Goal: Transaction & Acquisition: Book appointment/travel/reservation

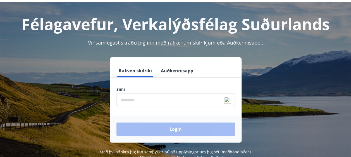
scroll to position [28, 0]
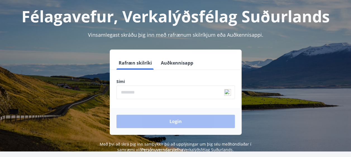
click at [178, 60] on button "Auðkennisapp" at bounding box center [176, 62] width 37 height 13
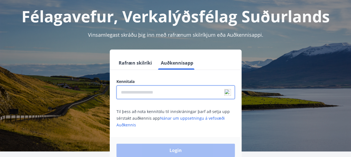
click at [157, 97] on input "text" at bounding box center [175, 93] width 118 height 14
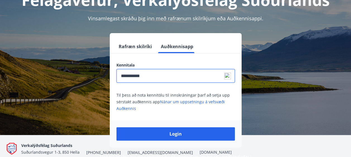
scroll to position [56, 0]
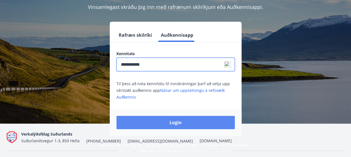
type input "**********"
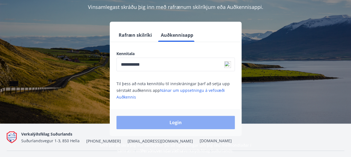
click at [189, 126] on button "Login" at bounding box center [175, 122] width 118 height 13
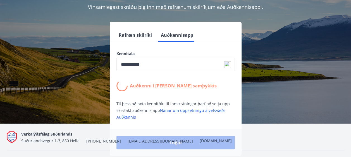
click at [143, 29] on button "Rafræn skilríki" at bounding box center [135, 34] width 38 height 13
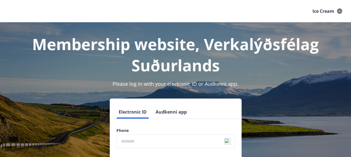
scroll to position [28, 0]
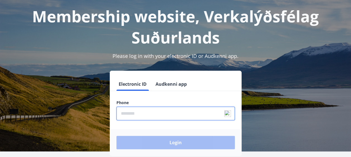
click at [144, 116] on input "phone" at bounding box center [175, 114] width 118 height 14
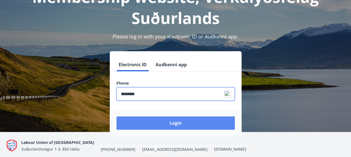
scroll to position [56, 0]
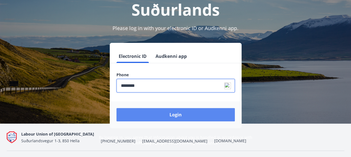
type input "********"
click at [173, 111] on button "Login" at bounding box center [175, 114] width 118 height 13
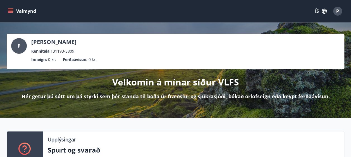
click at [322, 10] on icon "button" at bounding box center [324, 11] width 6 height 6
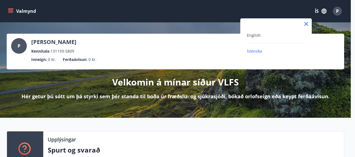
click at [263, 35] on div "English" at bounding box center [276, 35] width 58 height 7
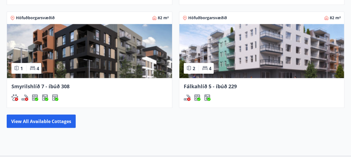
scroll to position [520, 0]
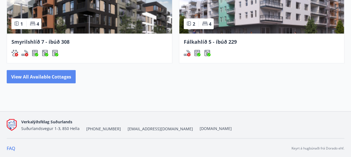
click at [37, 78] on button "View all available cottages" at bounding box center [41, 76] width 69 height 13
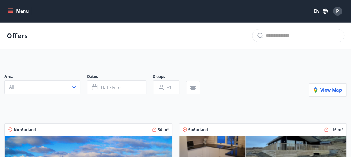
scroll to position [28, 0]
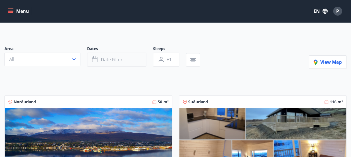
click at [122, 60] on button "Date filter" at bounding box center [116, 60] width 59 height 14
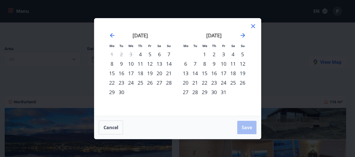
click at [187, 83] on div "20" at bounding box center [185, 82] width 9 height 9
click at [195, 83] on div "21" at bounding box center [194, 82] width 9 height 9
click at [249, 128] on span "Save" at bounding box center [247, 128] width 10 height 6
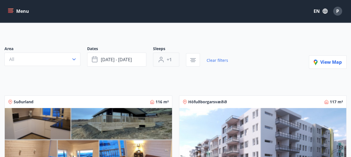
click at [169, 57] on span "+1" at bounding box center [169, 60] width 5 height 6
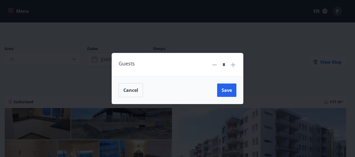
drag, startPoint x: 233, startPoint y: 66, endPoint x: 234, endPoint y: 69, distance: 4.0
click at [233, 65] on icon at bounding box center [233, 65] width 4 height 4
type input "*"
click at [235, 94] on button "Save" at bounding box center [226, 90] width 19 height 13
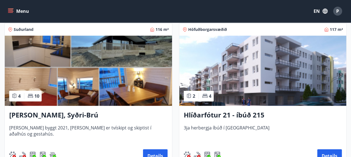
scroll to position [112, 0]
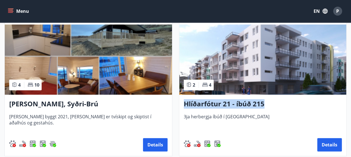
drag, startPoint x: 177, startPoint y: 108, endPoint x: 263, endPoint y: 106, distance: 86.0
click at [263, 106] on div "Höfuðborgarsvæðið 117 m² 2 4 Hlíðarfótur 21 - íbúð 215 3ja herbergja íbúð í Rey…" at bounding box center [259, 80] width 174 height 151
copy h3 "Hlíðarfótur 21 - íbúð 215"
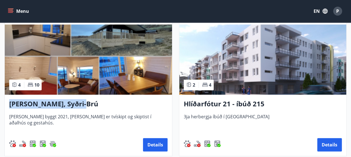
drag, startPoint x: 0, startPoint y: 105, endPoint x: 84, endPoint y: 108, distance: 84.0
click at [84, 108] on div "Suðurland 116 m² 4 10 Lyngbrekka, Syðri-Brú Húsið er byggt 2021, það er tvískip…" at bounding box center [85, 80] width 174 height 151
copy h3 "[PERSON_NAME], Syðri-Brú"
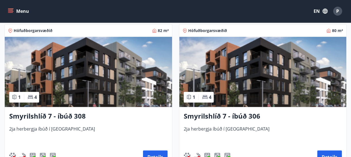
scroll to position [251, 0]
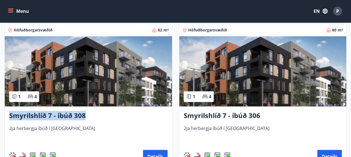
drag, startPoint x: 49, startPoint y: 121, endPoint x: 5, endPoint y: 116, distance: 44.6
click at [5, 116] on div "Smyrilshlíð 7 - íbúð 308 2ja herbergja íbúð í Reykjavík Details" at bounding box center [88, 137] width 167 height 61
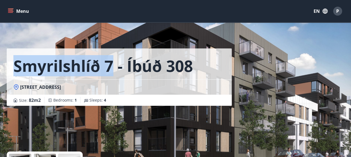
drag, startPoint x: 110, startPoint y: 65, endPoint x: 16, endPoint y: 67, distance: 94.3
click at [16, 67] on h1 "Smyrilshlíð 7 - íbúð 308" at bounding box center [102, 65] width 179 height 21
copy h1 "Smyrilshlíð 7"
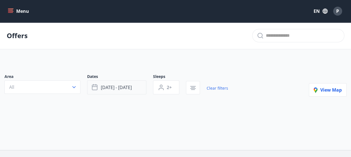
type input "*"
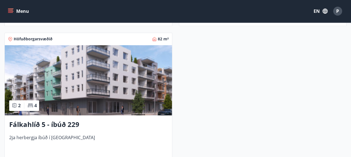
scroll to position [402, 0]
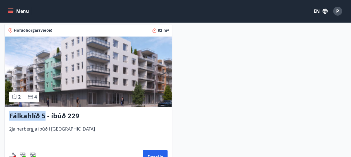
drag, startPoint x: 0, startPoint y: 117, endPoint x: 44, endPoint y: 116, distance: 43.5
click at [44, 116] on div "Höfuðborgarsvæðið 82 m² 2 4 Fálkahlíð 5 - íbúð 229 2ja herbergja íbúð í Reykjav…" at bounding box center [85, 92] width 174 height 151
copy h3 "Fálkahlíð 5"
click at [151, 150] on div "Fálkahlíð 5 - íbúð 229 2ja herbergja íbúð í Reykjavík Details" at bounding box center [88, 137] width 167 height 61
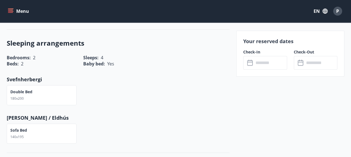
scroll to position [223, 0]
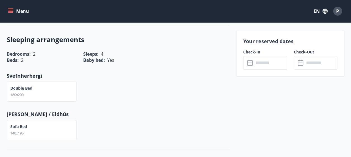
click at [59, 89] on div "Double bed 180x200" at bounding box center [42, 92] width 70 height 20
click at [26, 90] on p "Double bed" at bounding box center [21, 89] width 22 height 6
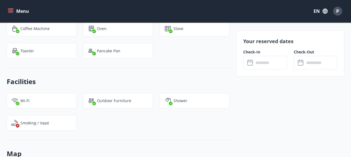
scroll to position [474, 0]
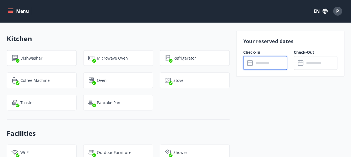
click at [265, 62] on input "text" at bounding box center [270, 63] width 33 height 14
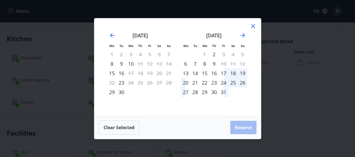
click at [186, 82] on div "20" at bounding box center [185, 82] width 9 height 9
click at [195, 84] on div "21" at bounding box center [194, 82] width 9 height 9
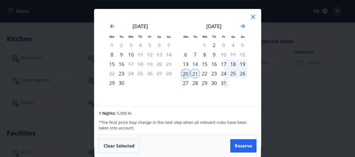
click at [253, 14] on icon at bounding box center [253, 17] width 7 height 7
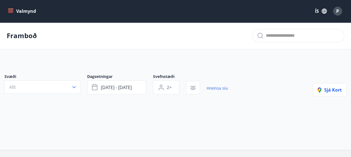
type input "*"
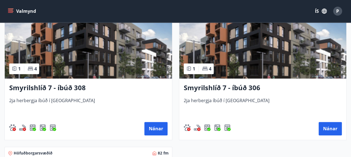
scroll to position [278, 0]
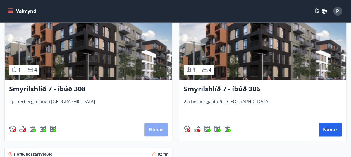
click at [160, 132] on button "Nánar" at bounding box center [155, 129] width 23 height 13
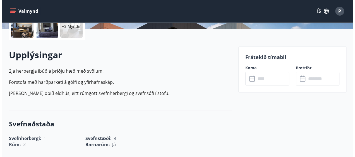
scroll to position [195, 0]
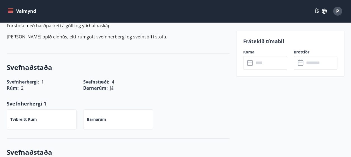
click at [271, 64] on input "text" at bounding box center [270, 63] width 33 height 14
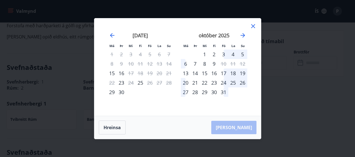
click at [186, 82] on div "20" at bounding box center [185, 82] width 9 height 9
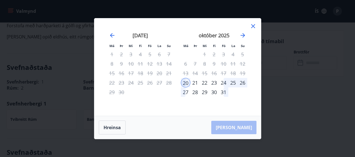
click at [194, 84] on div "21" at bounding box center [194, 82] width 9 height 9
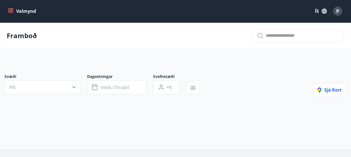
type input "*"
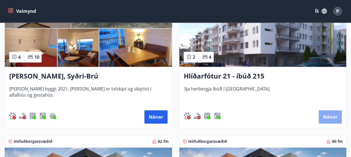
click at [327, 114] on button "Nánar" at bounding box center [329, 116] width 23 height 13
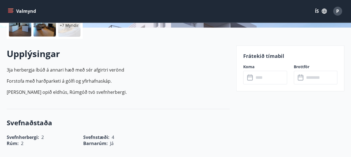
scroll to position [167, 0]
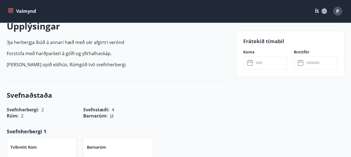
click at [268, 64] on input "text" at bounding box center [270, 63] width 33 height 14
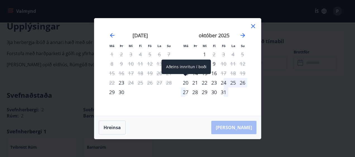
click at [187, 83] on div "20" at bounding box center [185, 82] width 9 height 9
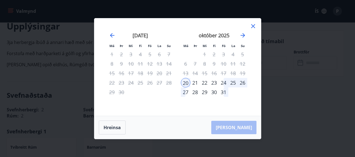
click at [195, 81] on div "21" at bounding box center [194, 82] width 9 height 9
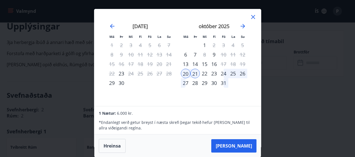
click at [250, 20] on icon at bounding box center [253, 17] width 7 height 7
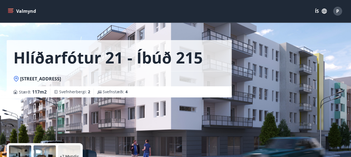
scroll to position [0, 0]
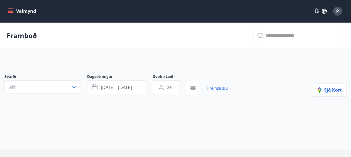
type input "*"
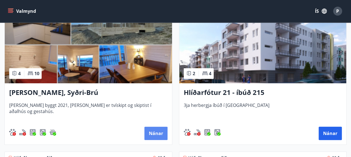
click at [153, 136] on button "Nánar" at bounding box center [155, 133] width 23 height 13
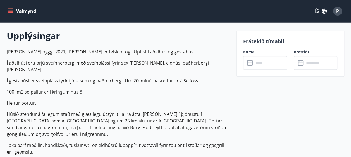
scroll to position [167, 0]
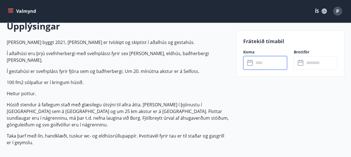
click at [265, 62] on input "text" at bounding box center [270, 63] width 33 height 14
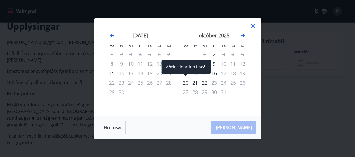
drag, startPoint x: 184, startPoint y: 83, endPoint x: 196, endPoint y: 83, distance: 11.2
click at [184, 83] on div "20" at bounding box center [185, 82] width 9 height 9
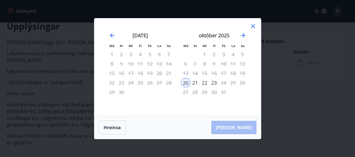
click at [197, 82] on div "21" at bounding box center [194, 82] width 9 height 9
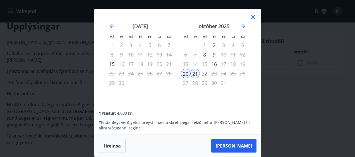
drag, startPoint x: 252, startPoint y: 15, endPoint x: 222, endPoint y: 49, distance: 45.5
click at [252, 15] on icon at bounding box center [253, 17] width 7 height 7
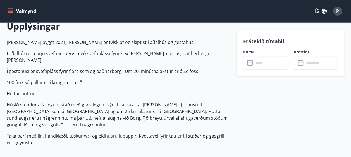
click at [191, 90] on p "Heitur pottur." at bounding box center [118, 93] width 223 height 7
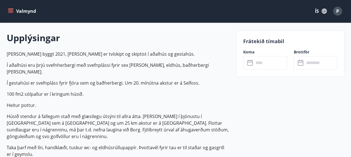
scroll to position [140, 0]
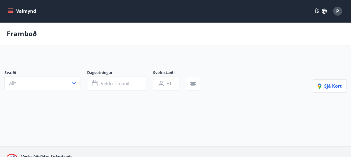
type input "*"
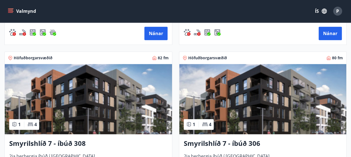
click at [131, 95] on img at bounding box center [88, 99] width 167 height 70
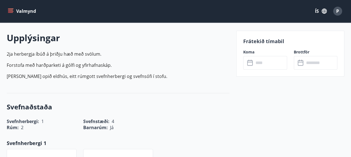
scroll to position [195, 0]
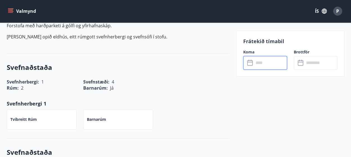
click at [263, 65] on input "text" at bounding box center [270, 63] width 33 height 14
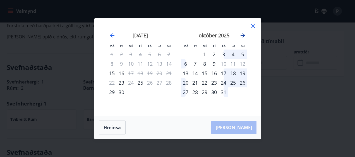
click at [242, 34] on icon "Move forward to switch to the next month." at bounding box center [242, 35] width 7 height 7
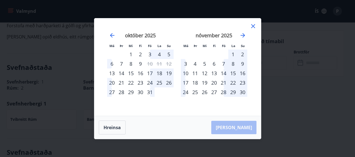
click at [243, 72] on div "16" at bounding box center [242, 73] width 9 height 9
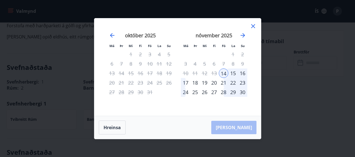
click at [241, 74] on div "16" at bounding box center [242, 73] width 9 height 9
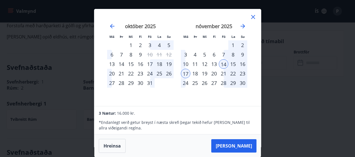
click at [244, 62] on div "16" at bounding box center [242, 63] width 9 height 9
click at [229, 65] on div "15" at bounding box center [232, 63] width 9 height 9
click at [221, 76] on div "21" at bounding box center [223, 73] width 9 height 9
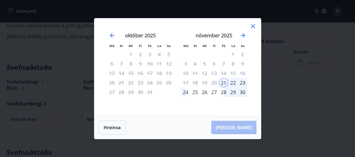
click at [254, 24] on icon at bounding box center [253, 26] width 7 height 7
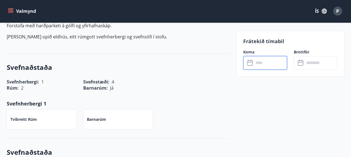
click at [272, 64] on input "text" at bounding box center [270, 63] width 33 height 14
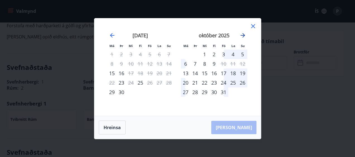
click at [244, 36] on icon "Move forward to switch to the next month." at bounding box center [243, 35] width 4 height 4
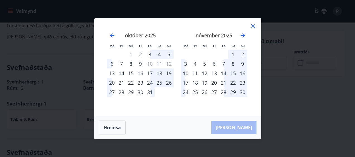
click at [245, 73] on div "16" at bounding box center [242, 73] width 9 height 9
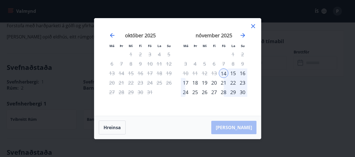
click at [194, 81] on div "18" at bounding box center [194, 82] width 9 height 9
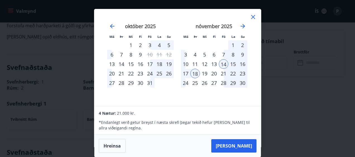
click at [256, 16] on icon at bounding box center [253, 17] width 7 height 7
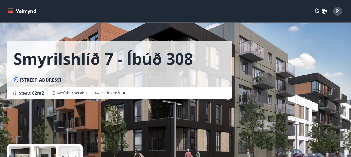
scroll to position [0, 0]
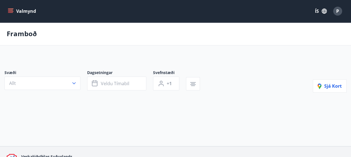
type input "*"
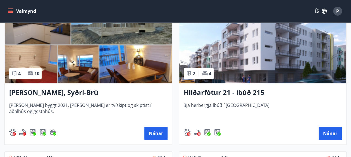
click at [99, 67] on img at bounding box center [88, 48] width 167 height 70
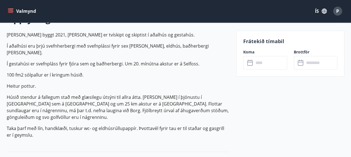
scroll to position [195, 0]
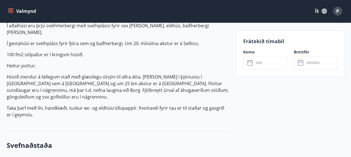
click at [268, 63] on input "text" at bounding box center [270, 63] width 33 height 14
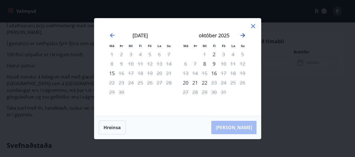
click at [243, 34] on icon "Move forward to switch to the next month." at bounding box center [243, 35] width 4 height 4
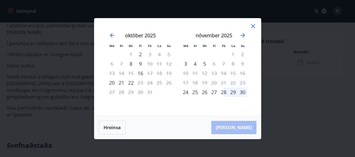
click at [243, 75] on div "16" at bounding box center [242, 73] width 9 height 9
click at [243, 74] on div "16" at bounding box center [242, 73] width 9 height 9
click at [250, 26] on div "Má Þr Mi Fi Fö La Su Má Þr Mi Fi Fö La Su september 2025 1 2 3 4 5 6 7 8 9 10 1…" at bounding box center [177, 67] width 167 height 98
click at [254, 25] on icon at bounding box center [253, 26] width 4 height 4
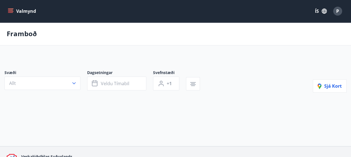
type input "*"
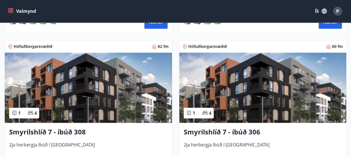
click at [98, 79] on img at bounding box center [88, 88] width 167 height 70
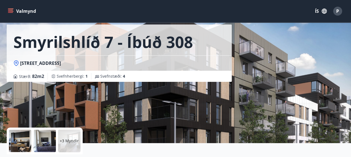
scroll to position [112, 0]
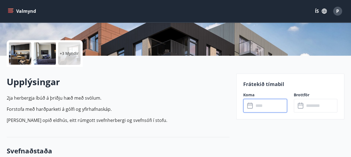
click at [270, 107] on input "text" at bounding box center [270, 106] width 33 height 14
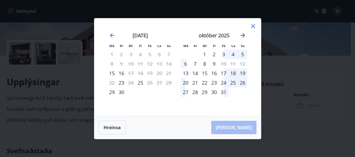
click at [244, 36] on icon "Move forward to switch to the next month." at bounding box center [243, 35] width 4 height 4
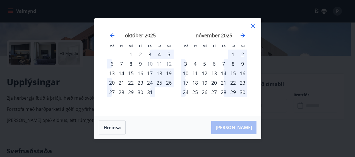
click at [198, 82] on div "18" at bounding box center [194, 82] width 9 height 9
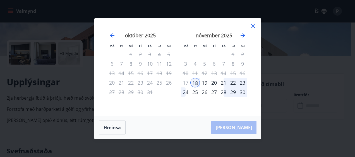
click at [205, 82] on div "19" at bounding box center [204, 82] width 9 height 9
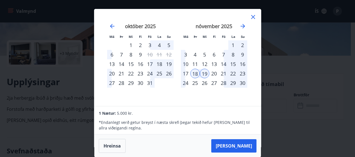
click at [224, 63] on div "14" at bounding box center [223, 63] width 9 height 9
click at [215, 96] on div "nóvember 2025 1 2 3 4 5 6 7 8 9 10 11 12 13 14 15 16 17 18 19 20 21 22 23 24 25…" at bounding box center [214, 62] width 74 height 92
drag, startPoint x: 237, startPoint y: 64, endPoint x: 243, endPoint y: 63, distance: 6.4
click at [237, 64] on div "15" at bounding box center [232, 63] width 9 height 9
click at [243, 63] on div "16" at bounding box center [242, 63] width 9 height 9
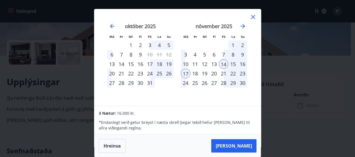
click at [243, 63] on div "16" at bounding box center [242, 63] width 9 height 9
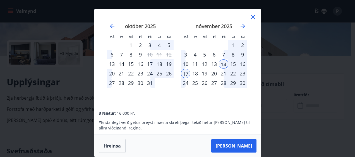
click at [243, 63] on div "16" at bounding box center [242, 63] width 9 height 9
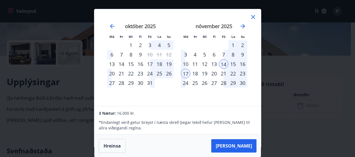
click at [244, 64] on div "16" at bounding box center [242, 63] width 9 height 9
click at [199, 75] on div "18" at bounding box center [194, 73] width 9 height 9
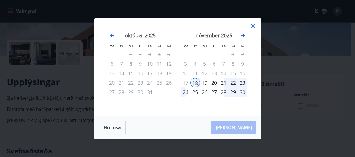
click at [242, 73] on div "16" at bounding box center [242, 73] width 9 height 9
click at [199, 99] on div "nóvember 2025 1 2 3 4 5 6 7 8 9 10 11 12 13 14 15 16 17 18 19 20 21 22 23 24 25…" at bounding box center [214, 71] width 74 height 92
click at [255, 23] on icon at bounding box center [253, 26] width 7 height 7
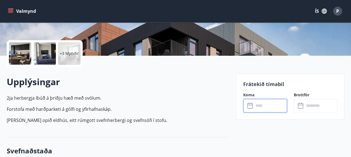
click at [274, 107] on input "text" at bounding box center [270, 106] width 33 height 14
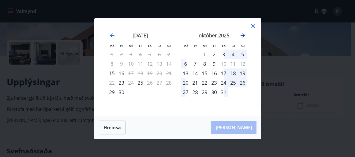
click at [244, 36] on icon "Move forward to switch to the next month." at bounding box center [243, 35] width 4 height 4
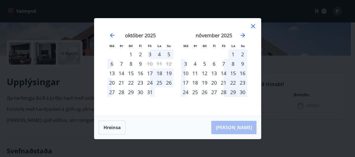
click at [186, 82] on div "17" at bounding box center [185, 82] width 9 height 9
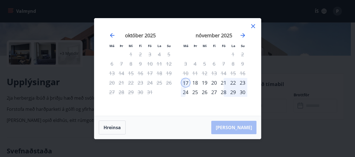
click at [194, 84] on div "18" at bounding box center [194, 82] width 9 height 9
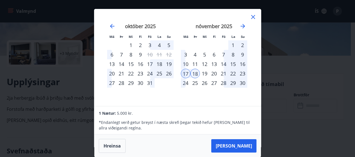
click at [187, 73] on div "17" at bounding box center [185, 73] width 9 height 9
click at [205, 74] on div "19" at bounding box center [204, 73] width 9 height 9
click at [253, 15] on icon at bounding box center [253, 17] width 7 height 7
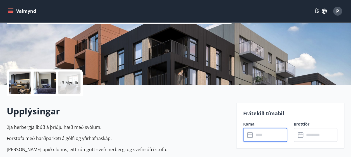
scroll to position [0, 0]
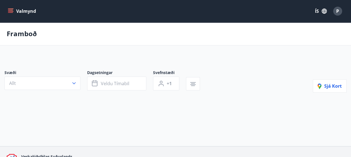
type input "*"
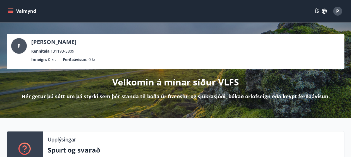
click at [321, 10] on icon "button" at bounding box center [324, 11] width 6 height 6
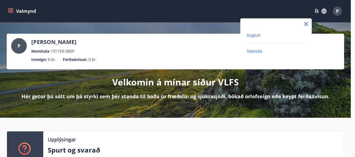
click at [258, 33] on span "English" at bounding box center [254, 35] width 14 height 5
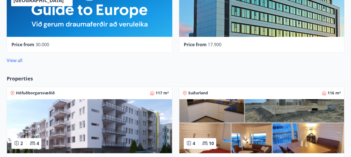
scroll to position [213, 0]
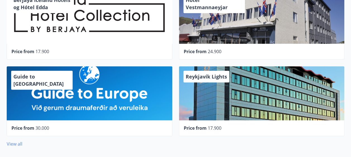
click at [17, 142] on link "View all" at bounding box center [15, 144] width 16 height 6
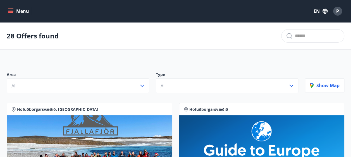
click at [5, 11] on div "Menu EN P" at bounding box center [175, 11] width 351 height 22
click at [9, 10] on icon "menu" at bounding box center [10, 10] width 5 height 1
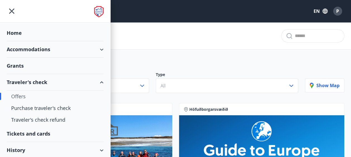
click at [52, 133] on div "Tickets and cards" at bounding box center [55, 134] width 97 height 16
click at [35, 132] on div "Tickets and cards" at bounding box center [55, 134] width 97 height 16
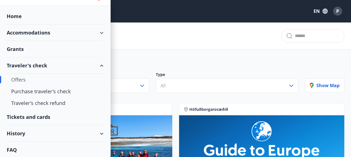
scroll to position [6, 0]
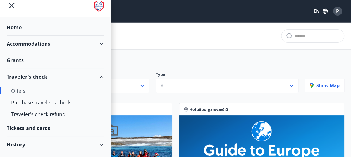
click at [40, 134] on div "Tickets and cards" at bounding box center [55, 128] width 97 height 16
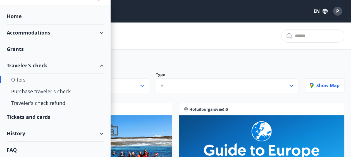
click at [72, 130] on div "History" at bounding box center [55, 134] width 97 height 16
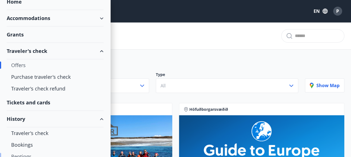
scroll to position [3, 0]
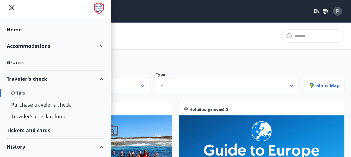
click at [27, 63] on div "Grants" at bounding box center [55, 62] width 97 height 16
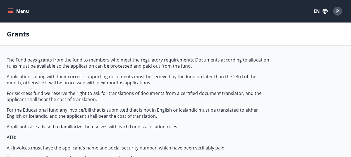
type input "***"
click at [11, 12] on icon "menu" at bounding box center [11, 11] width 6 height 6
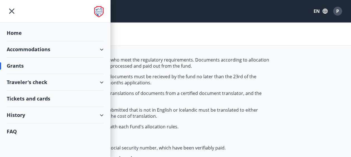
click at [7, 8] on icon "menu" at bounding box center [12, 11] width 10 height 10
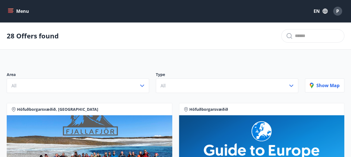
click at [12, 7] on button "Menu" at bounding box center [19, 11] width 25 height 10
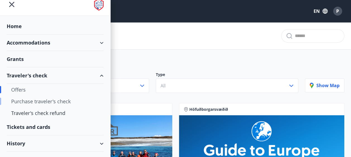
scroll to position [17, 0]
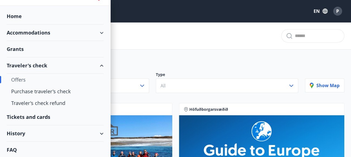
click at [47, 64] on div "Traveler's check" at bounding box center [55, 65] width 97 height 16
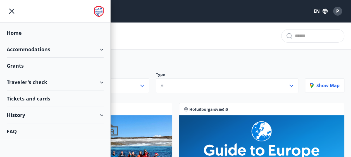
scroll to position [0, 0]
click at [52, 47] on div "Accommodations" at bounding box center [55, 49] width 97 height 16
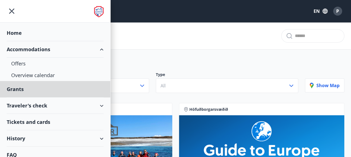
click at [31, 32] on div "Home" at bounding box center [55, 33] width 97 height 16
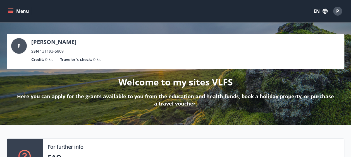
click at [15, 14] on button "Menu" at bounding box center [19, 11] width 25 height 10
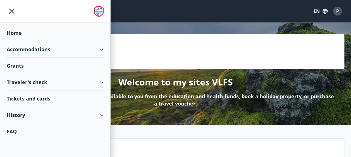
click at [32, 131] on div "FAQ" at bounding box center [55, 132] width 97 height 16
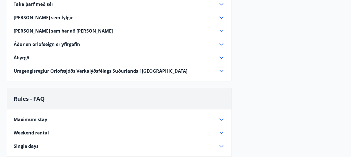
scroll to position [251, 0]
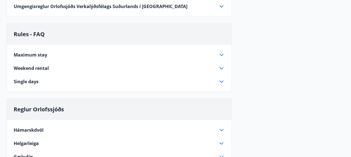
click at [217, 54] on div "Maximum stay" at bounding box center [116, 55] width 204 height 6
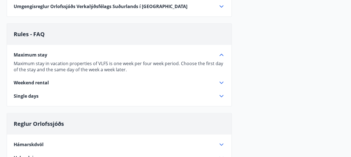
click at [219, 53] on icon at bounding box center [221, 55] width 7 height 7
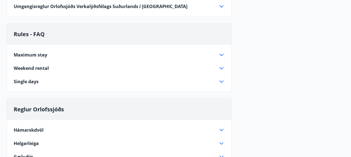
click at [220, 68] on icon at bounding box center [221, 68] width 7 height 7
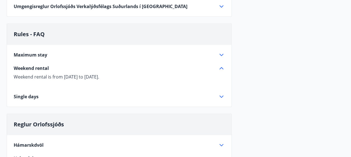
click at [220, 68] on icon at bounding box center [221, 68] width 7 height 7
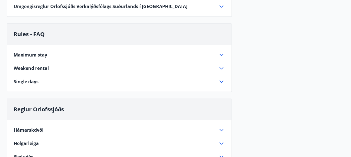
click at [221, 78] on icon at bounding box center [221, 81] width 7 height 7
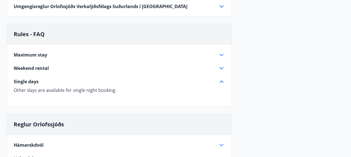
click at [221, 78] on icon at bounding box center [221, 81] width 7 height 7
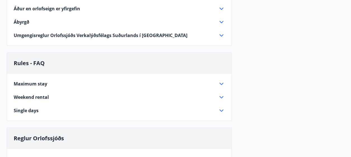
scroll to position [220, 0]
